Goal: Find specific page/section: Find specific page/section

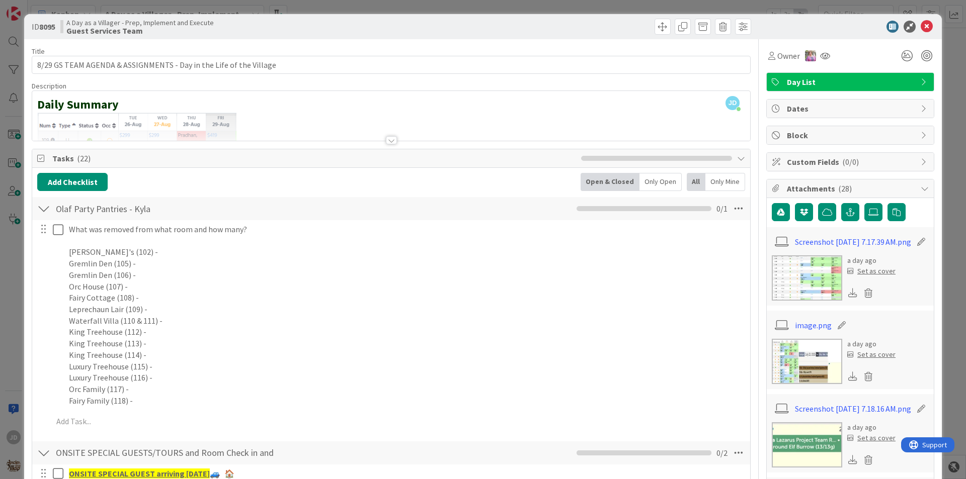
click at [923, 22] on icon at bounding box center [927, 27] width 12 height 12
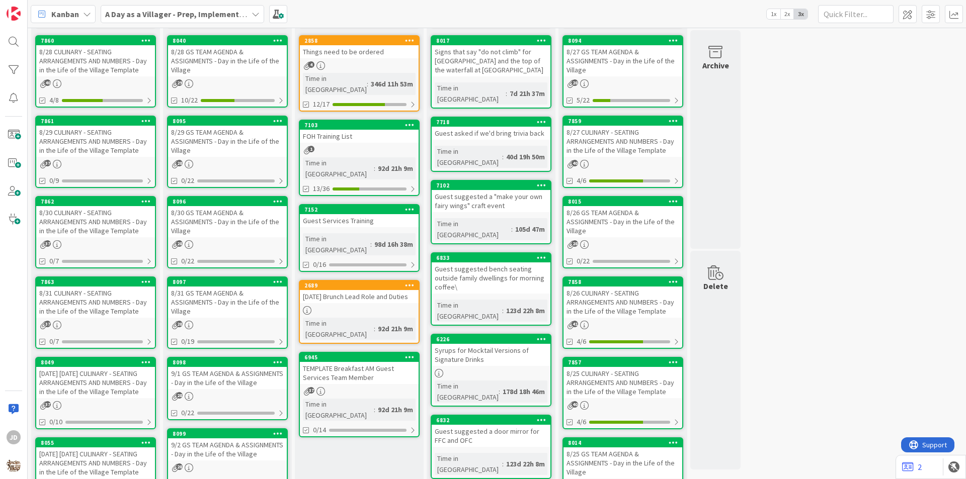
click at [122, 162] on div "37" at bounding box center [95, 164] width 119 height 9
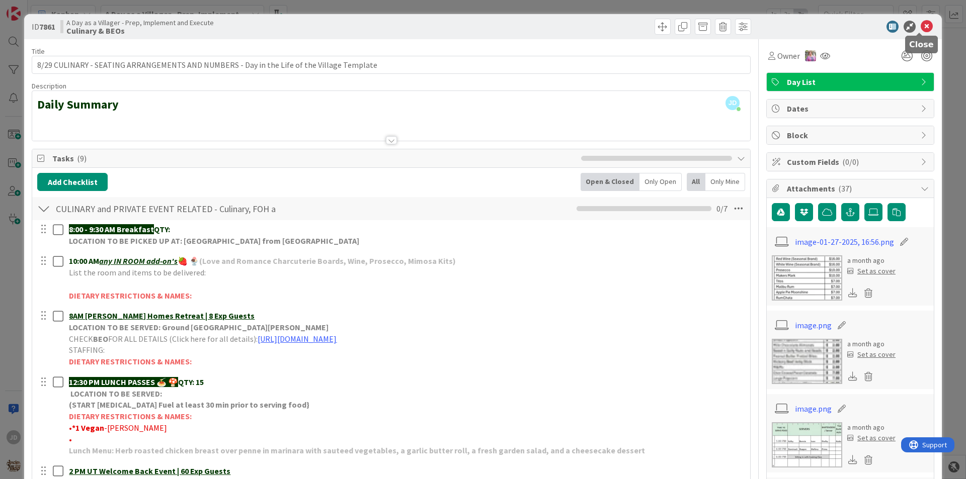
click at [921, 22] on icon at bounding box center [927, 27] width 12 height 12
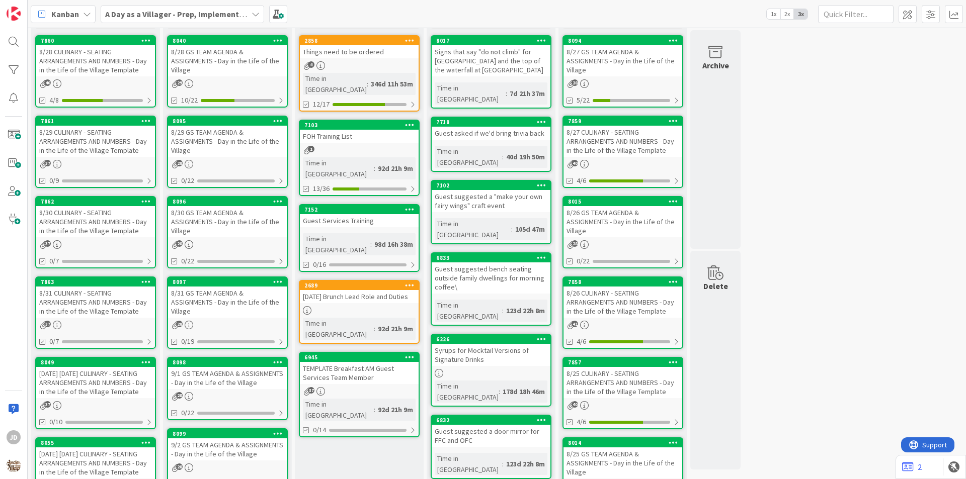
click at [122, 74] on div "8/28 CULINARY - SEATING ARRANGEMENTS AND NUMBERS - Day in the Life of the Villa…" at bounding box center [95, 60] width 119 height 31
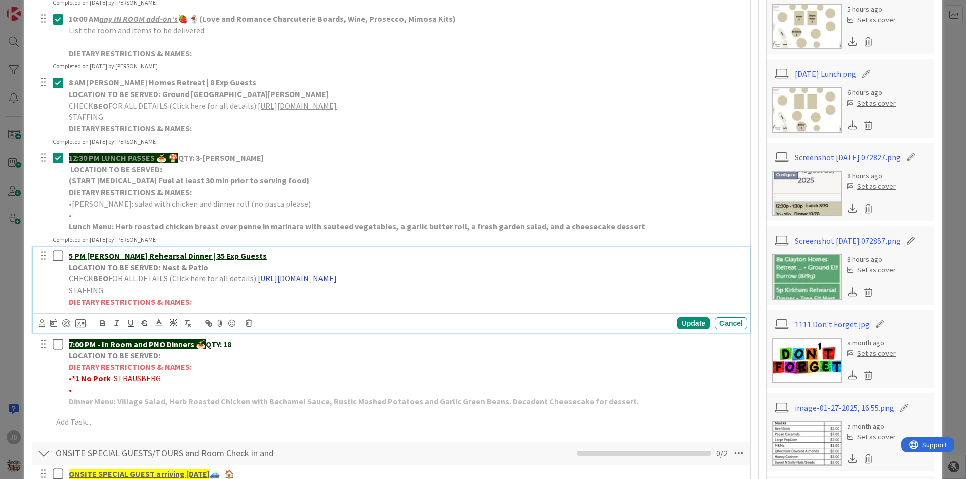
click at [268, 283] on link "[URL][DOMAIN_NAME]" at bounding box center [297, 279] width 79 height 10
click at [367, 298] on link "[URL][DOMAIN_NAME]" at bounding box center [380, 298] width 69 height 13
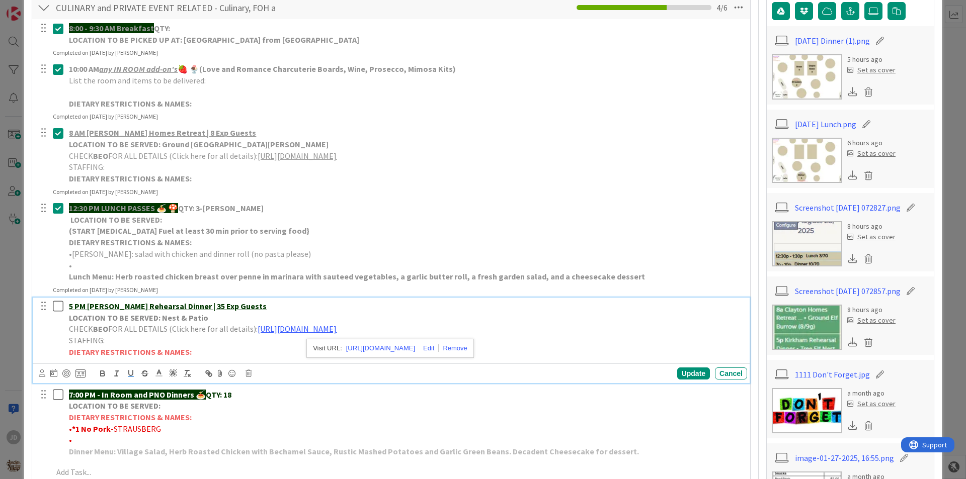
scroll to position [252, 0]
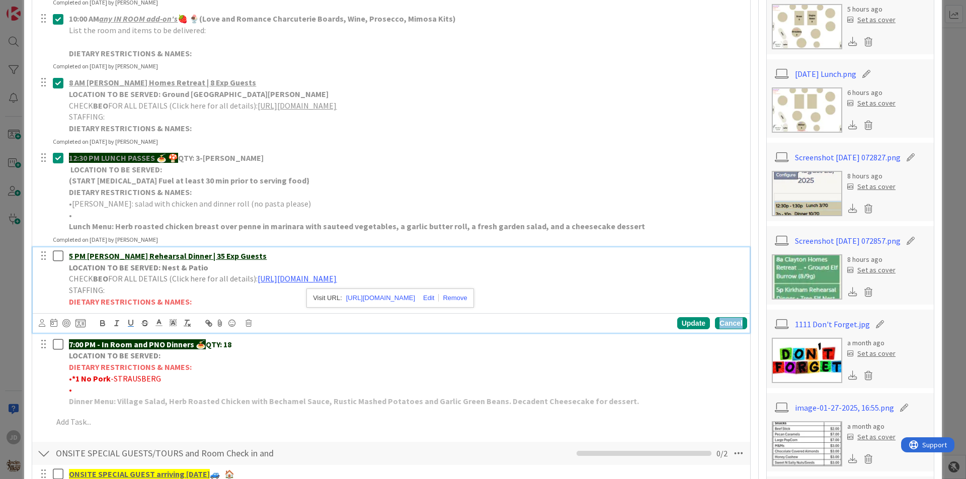
click at [733, 326] on div "Cancel" at bounding box center [731, 323] width 32 height 12
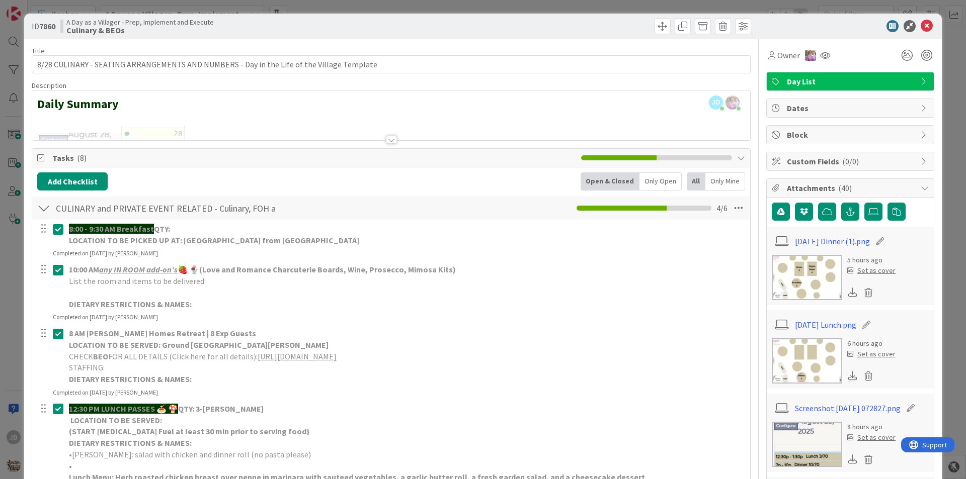
scroll to position [0, 0]
click at [921, 25] on icon at bounding box center [927, 27] width 12 height 12
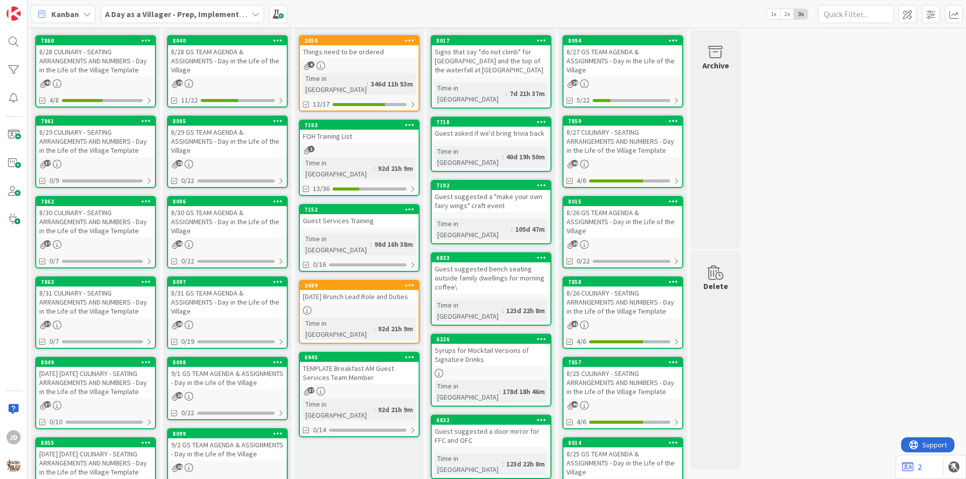
click at [236, 85] on div "29" at bounding box center [227, 83] width 119 height 9
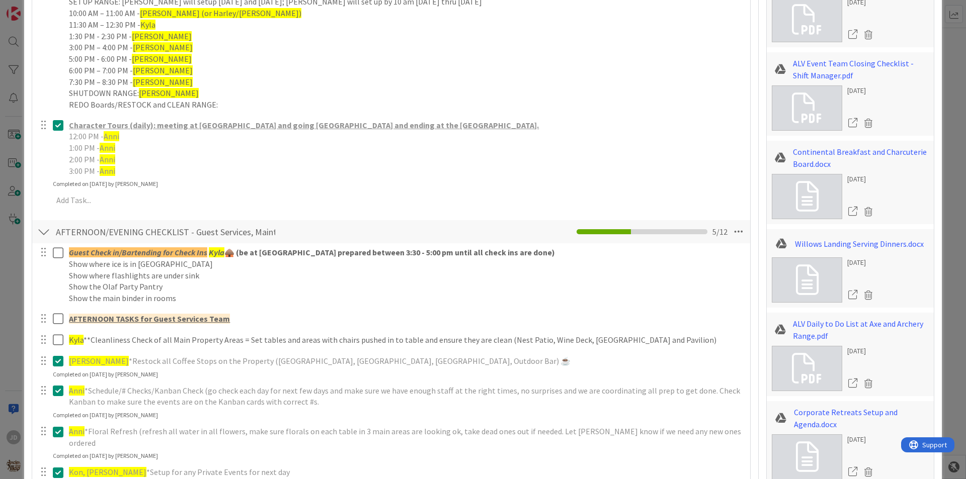
scroll to position [1660, 0]
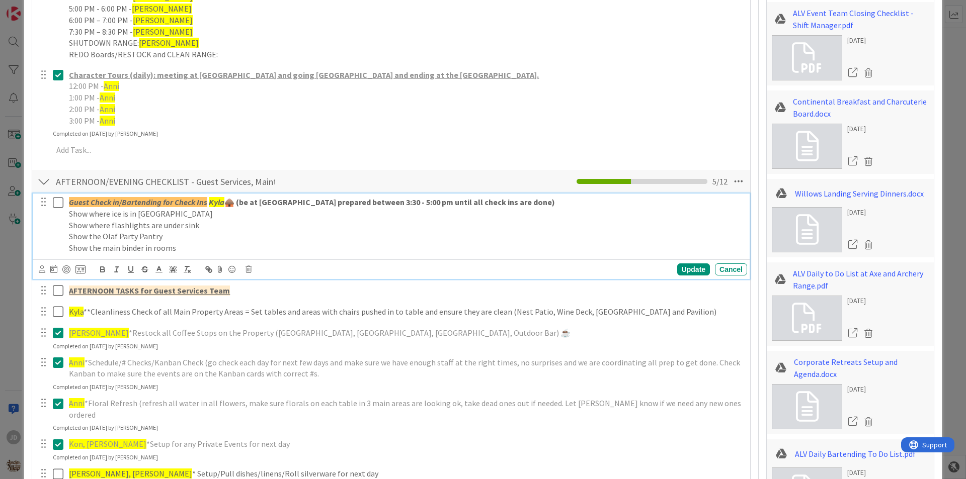
click at [53, 204] on icon at bounding box center [60, 203] width 15 height 12
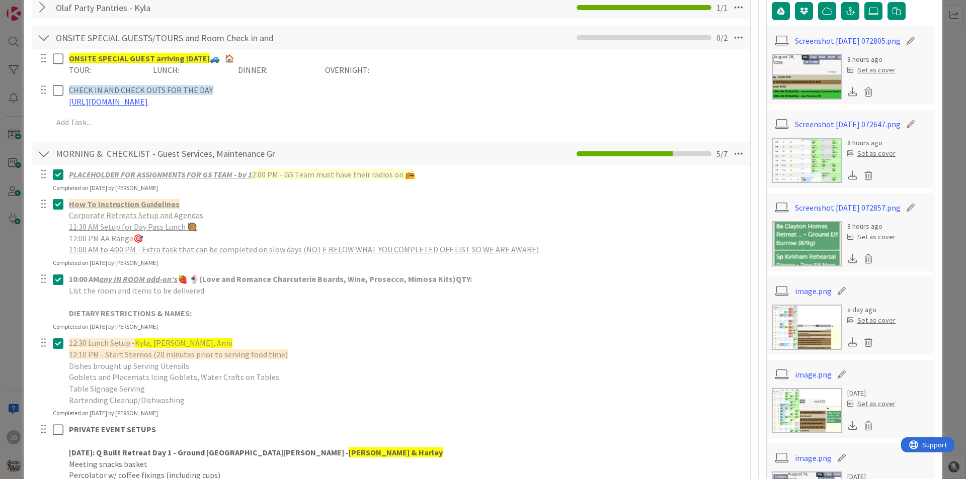
scroll to position [0, 0]
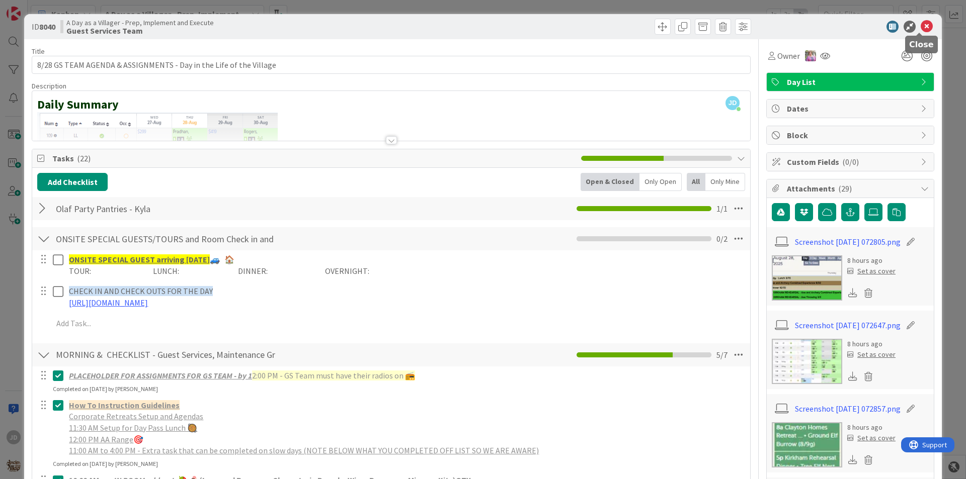
click at [921, 24] on icon at bounding box center [927, 27] width 12 height 12
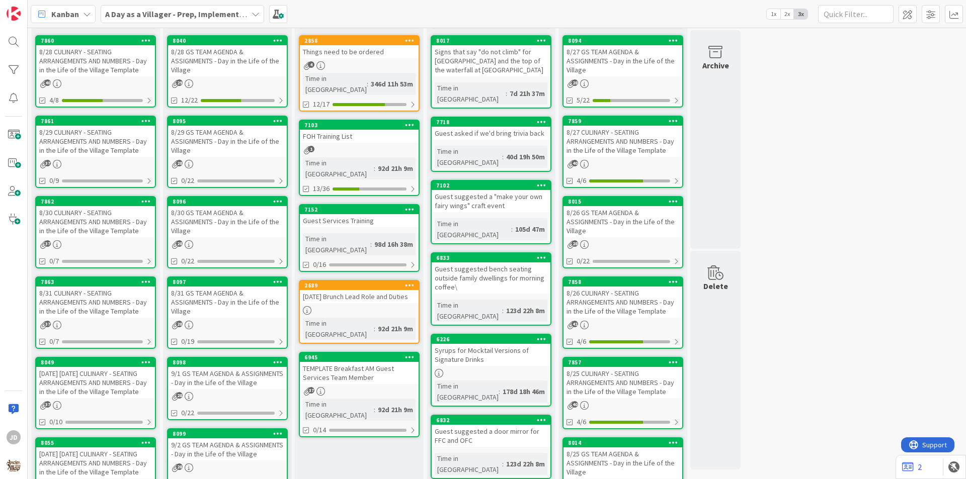
click at [114, 60] on div "8/28 CULINARY - SEATING ARRANGEMENTS AND NUMBERS - Day in the Life of the Villa…" at bounding box center [95, 60] width 119 height 31
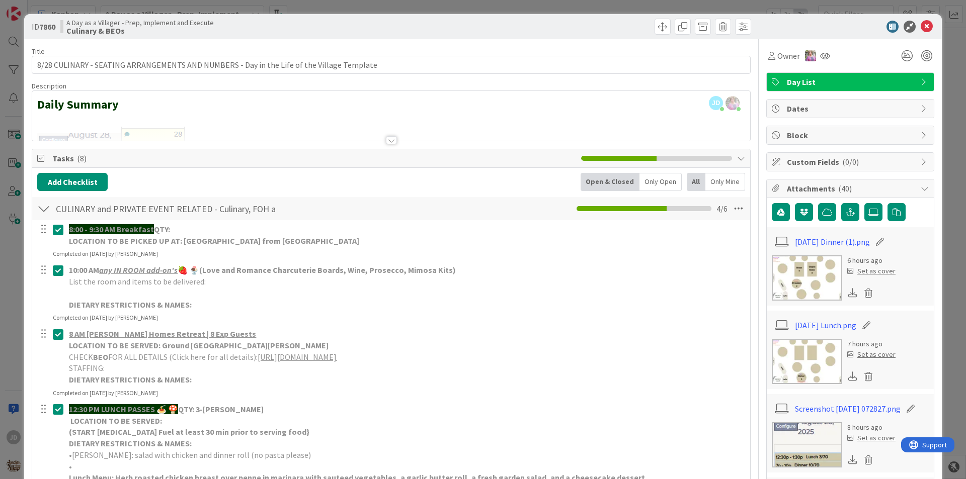
click at [337, 359] on link "[URL][DOMAIN_NAME]" at bounding box center [297, 357] width 79 height 10
click at [923, 30] on icon at bounding box center [927, 27] width 12 height 12
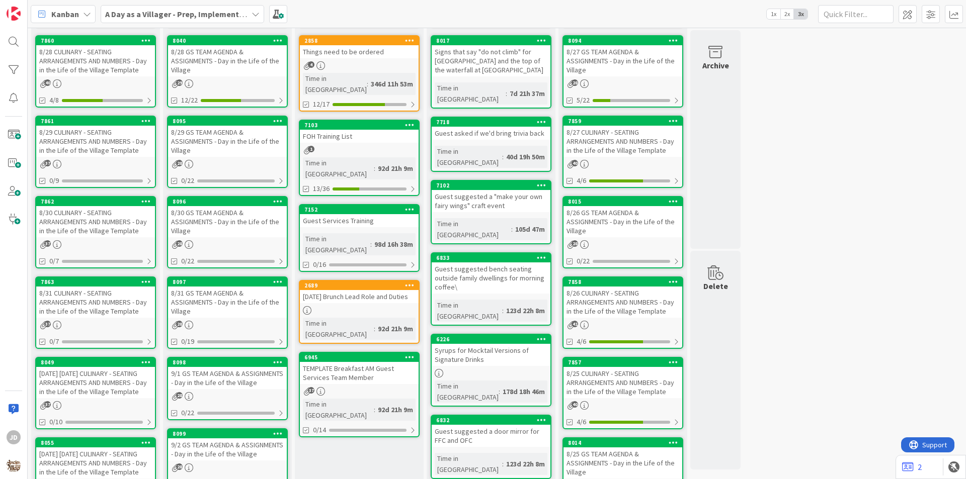
click at [104, 62] on div "8/28 CULINARY - SEATING ARRANGEMENTS AND NUMBERS - Day in the Life of the Villa…" at bounding box center [95, 60] width 119 height 31
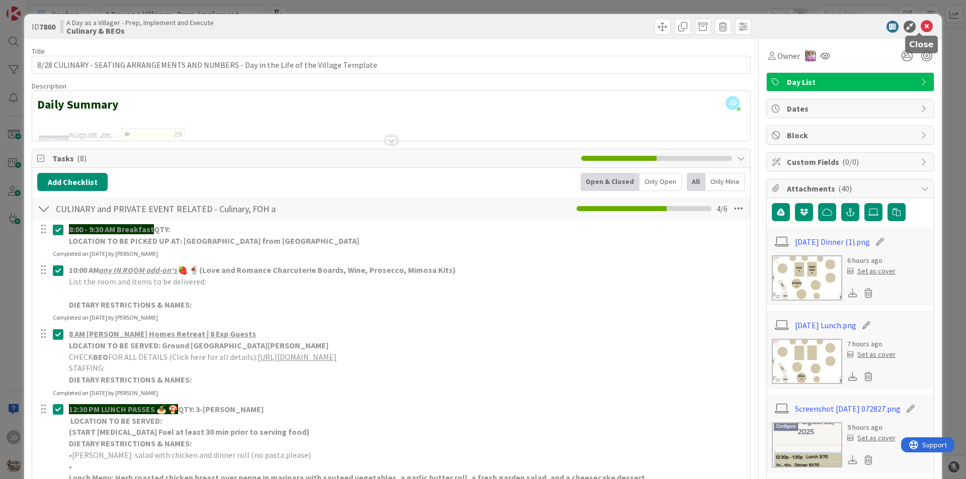
click at [921, 29] on icon at bounding box center [927, 27] width 12 height 12
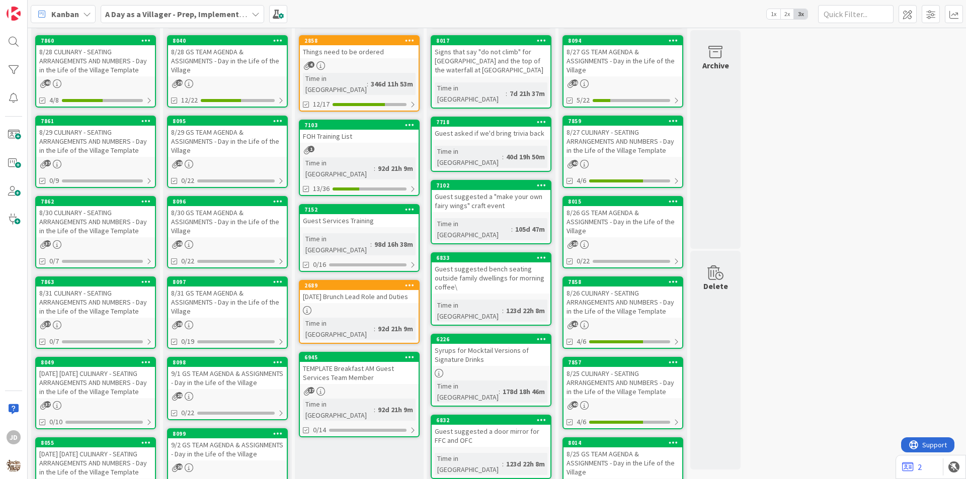
click at [92, 145] on div "8/29 CULINARY - SEATING ARRANGEMENTS AND NUMBERS - Day in the Life of the Villa…" at bounding box center [95, 141] width 119 height 31
